Goal: Information Seeking & Learning: Learn about a topic

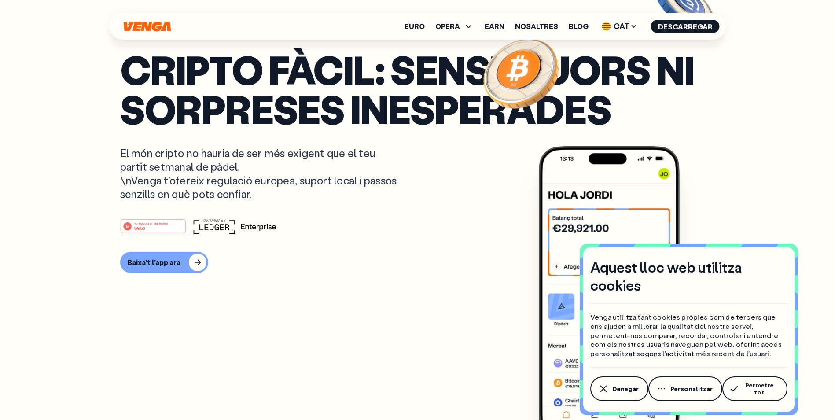
click at [272, 247] on span "Permetre tot" at bounding box center [759, 389] width 37 height 14
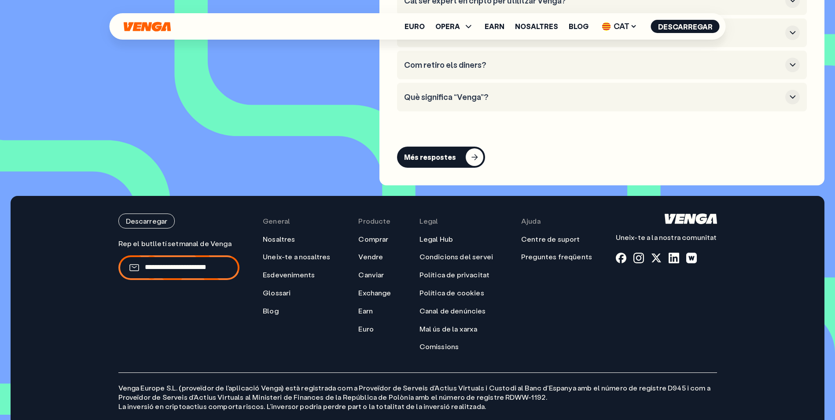
scroll to position [4283, 0]
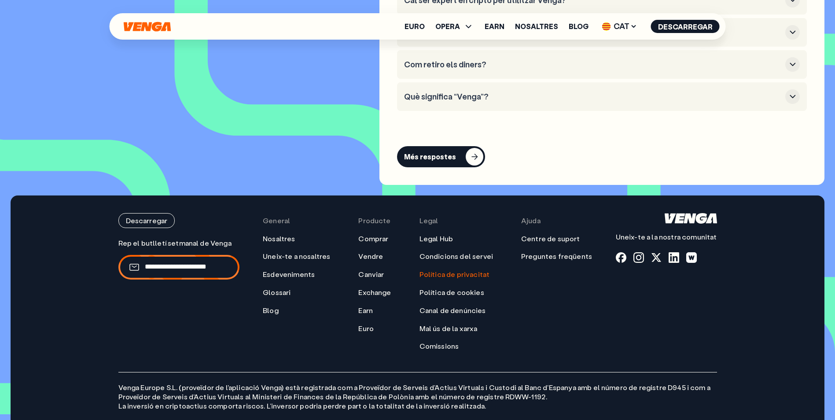
click at [272, 247] on link "Política de privacitat" at bounding box center [455, 274] width 70 height 9
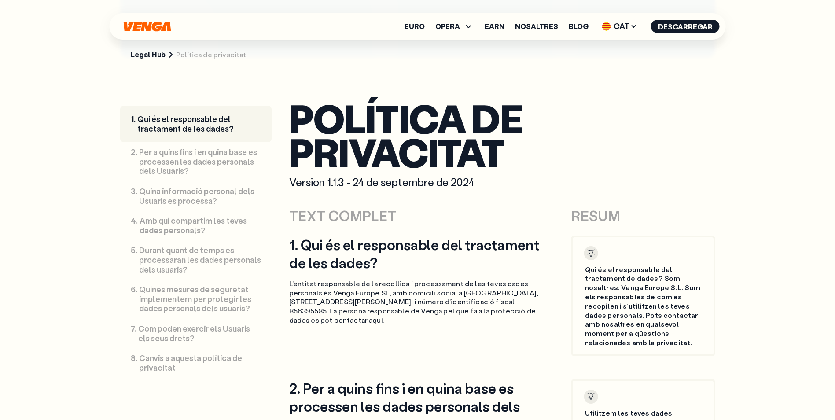
scroll to position [352, 0]
click at [272, 26] on icon at bounding box center [633, 26] width 7 height 7
click at [272, 59] on div "Español - ES" at bounding box center [598, 61] width 45 height 9
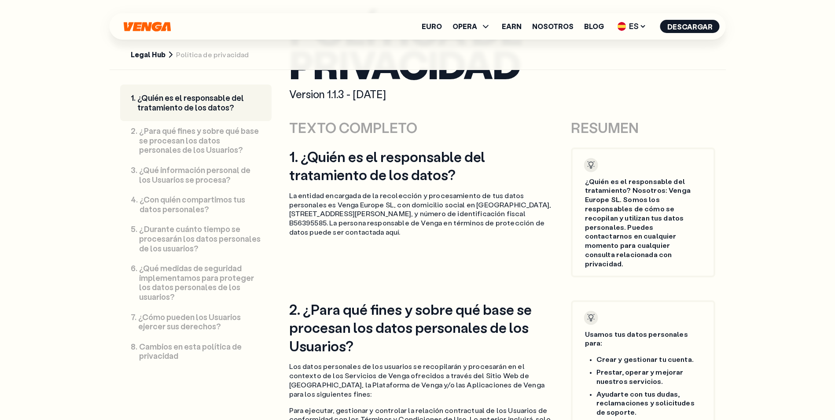
scroll to position [440, 0]
drag, startPoint x: 298, startPoint y: 204, endPoint x: 344, endPoint y: 207, distance: 45.9
click at [272, 207] on p "La entidad encargada de la recolección y procesamiento de tus datos personales …" at bounding box center [422, 214] width 266 height 46
copy p "Venga [GEOGRAPHIC_DATA]"
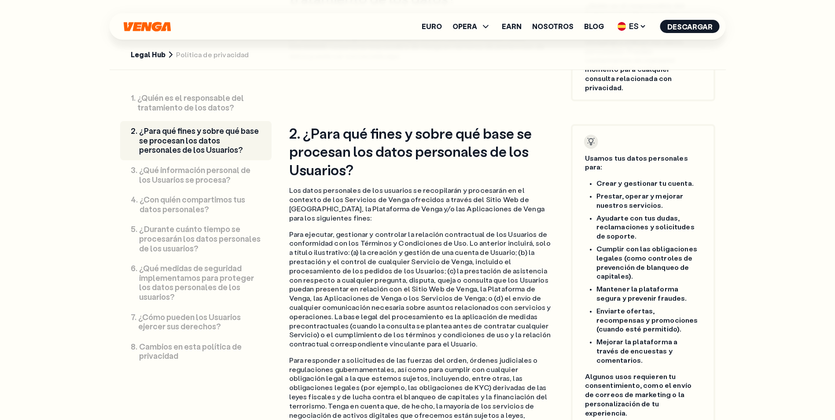
scroll to position [616, 0]
